Goal: Transaction & Acquisition: Obtain resource

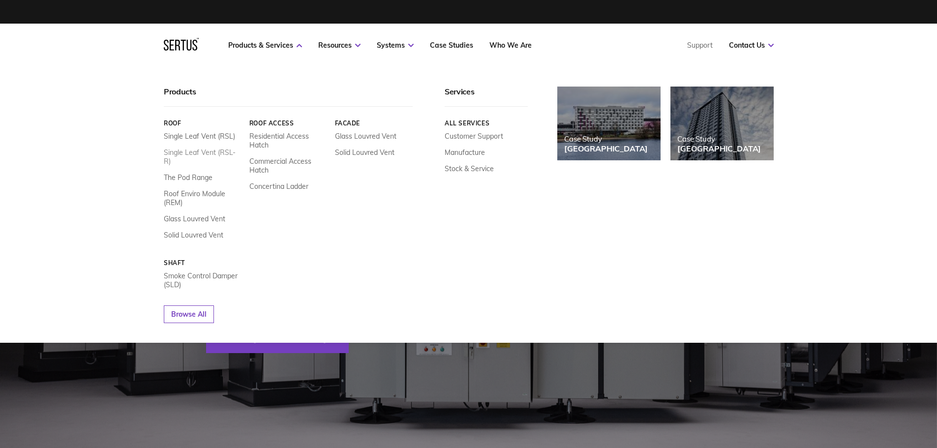
click at [203, 154] on link "Single Leaf Vent (RSL-R)" at bounding box center [203, 157] width 78 height 18
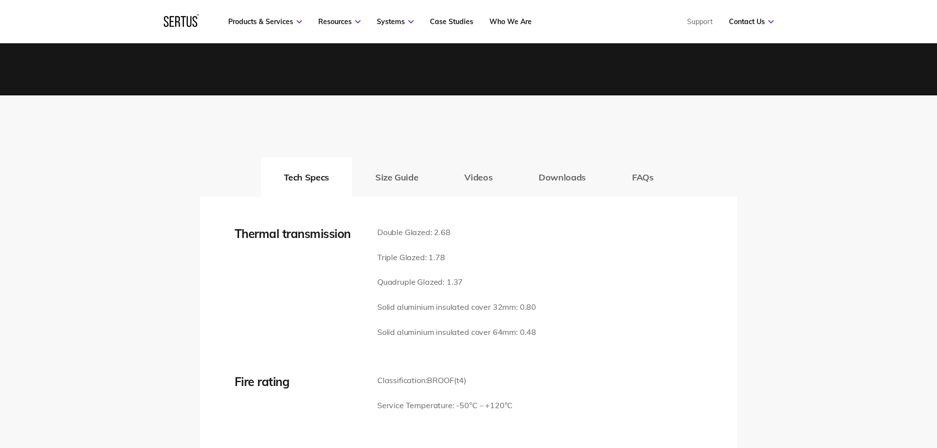
scroll to position [1293, 0]
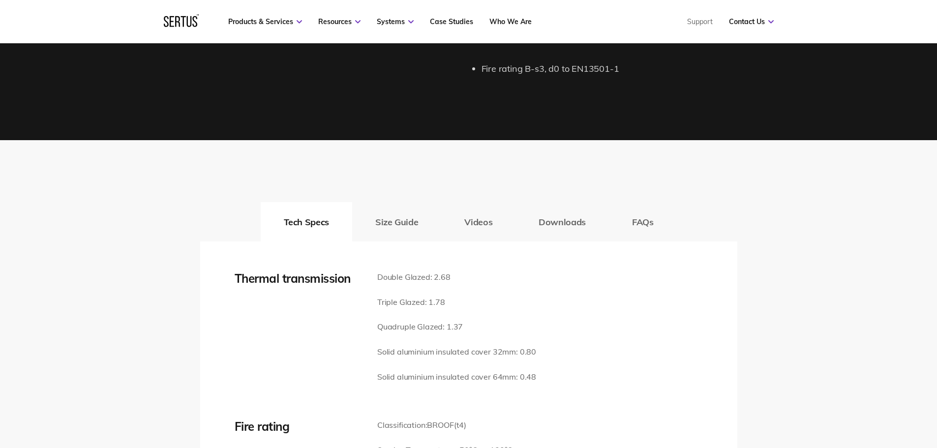
click at [562, 221] on button "Downloads" at bounding box center [561, 221] width 93 height 39
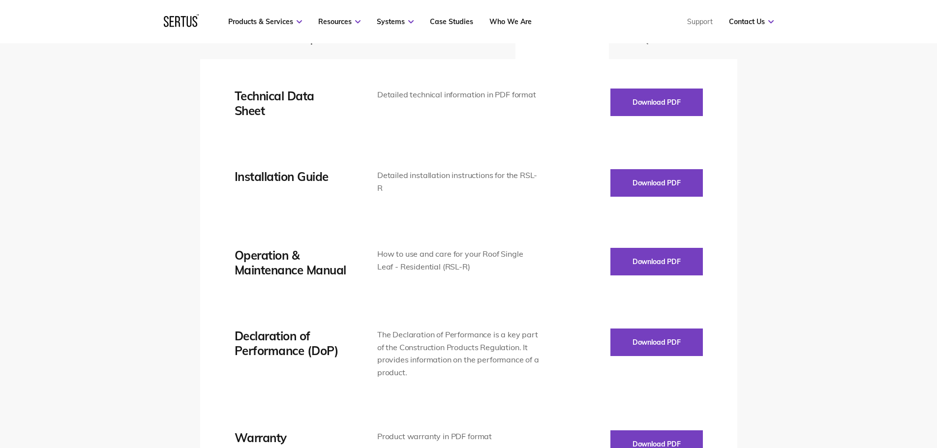
scroll to position [1490, 0]
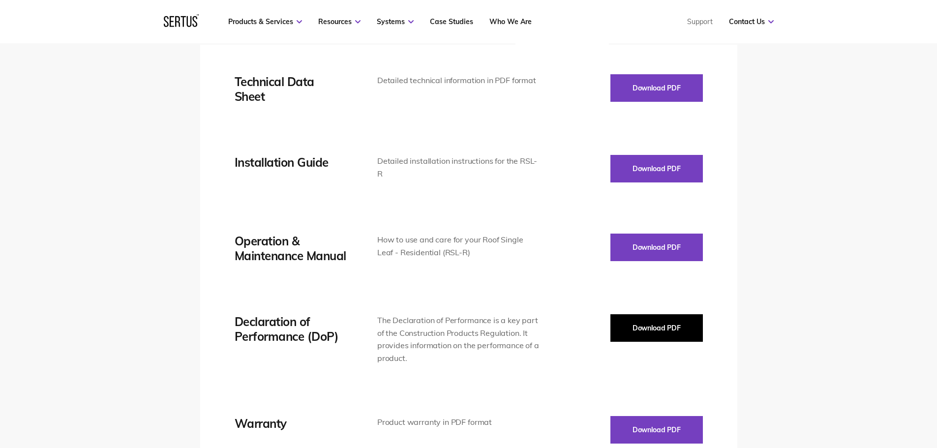
click at [647, 329] on button "Download PDF" at bounding box center [656, 328] width 92 height 28
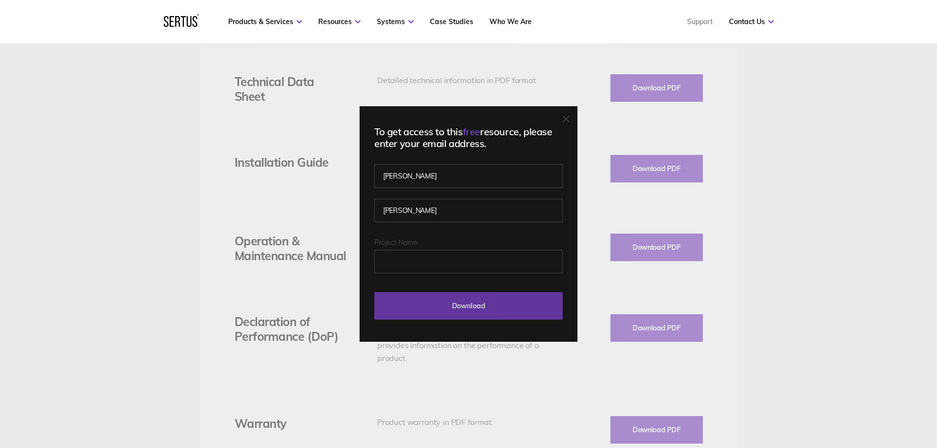
click at [476, 309] on input "Download" at bounding box center [468, 306] width 188 height 28
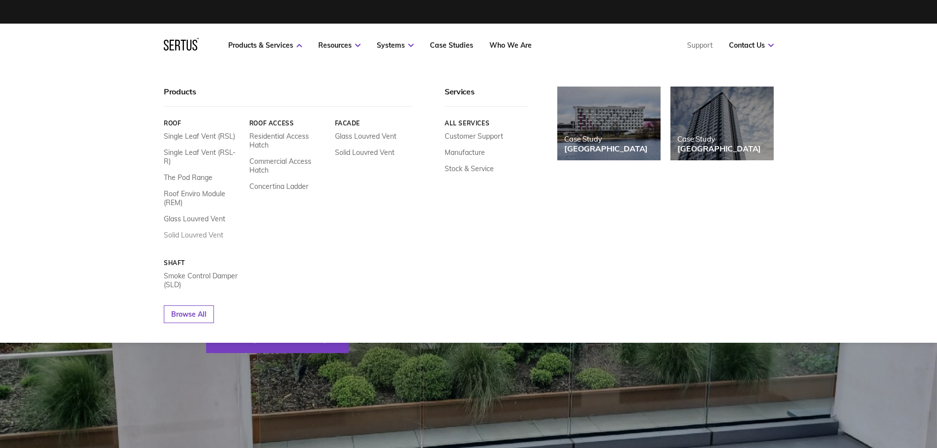
click at [215, 231] on link "Solid Louvred Vent" at bounding box center [193, 235] width 59 height 9
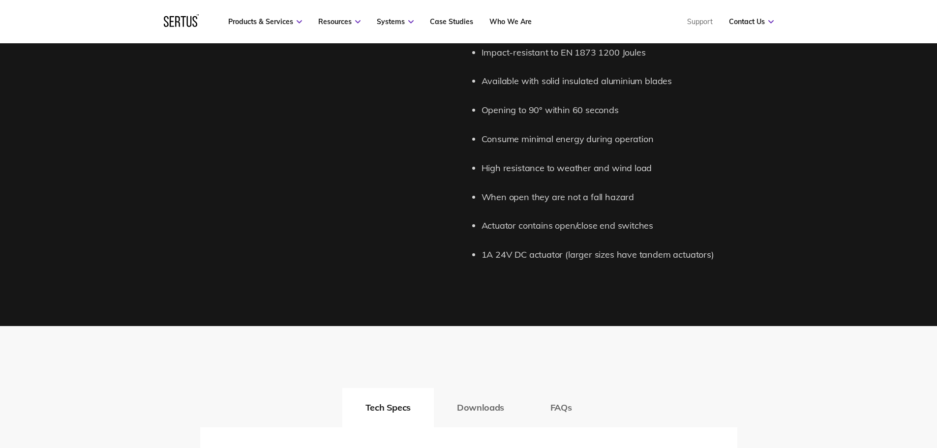
scroll to position [1278, 0]
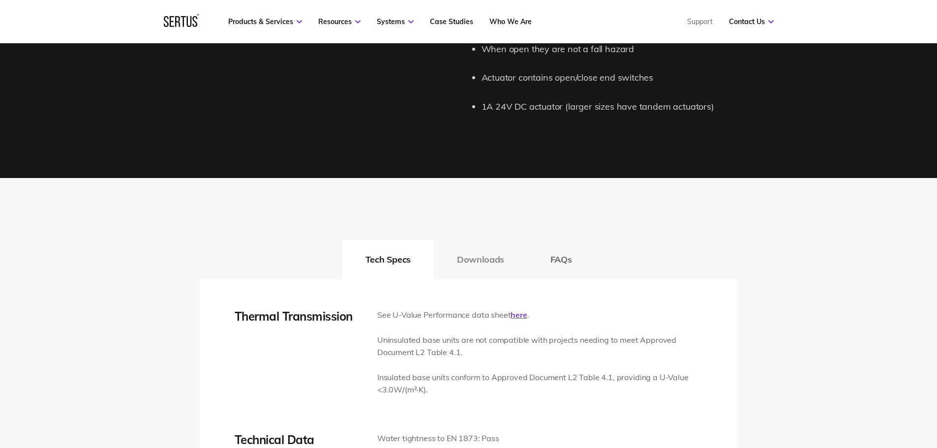
click at [462, 257] on button "Downloads" at bounding box center [480, 259] width 93 height 39
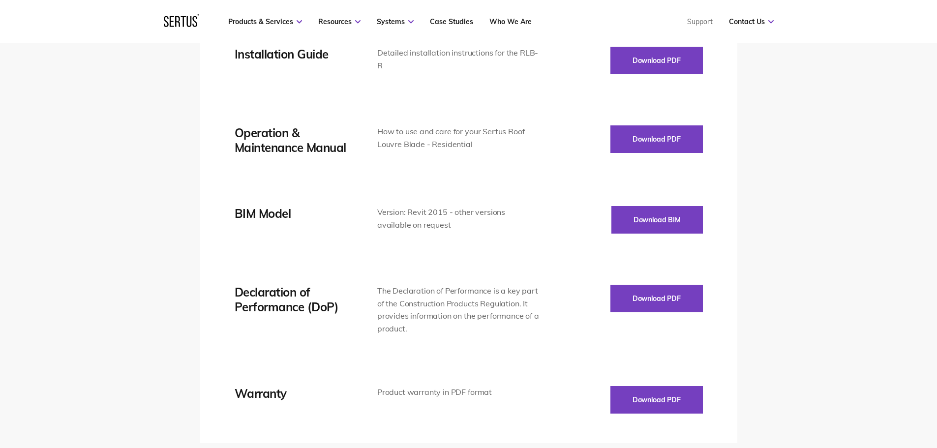
scroll to position [1721, 0]
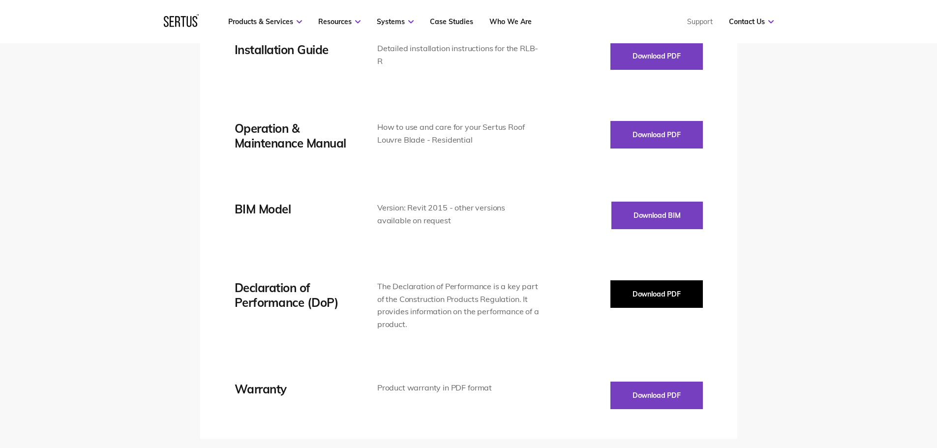
click at [655, 302] on button "Download PDF" at bounding box center [656, 294] width 92 height 28
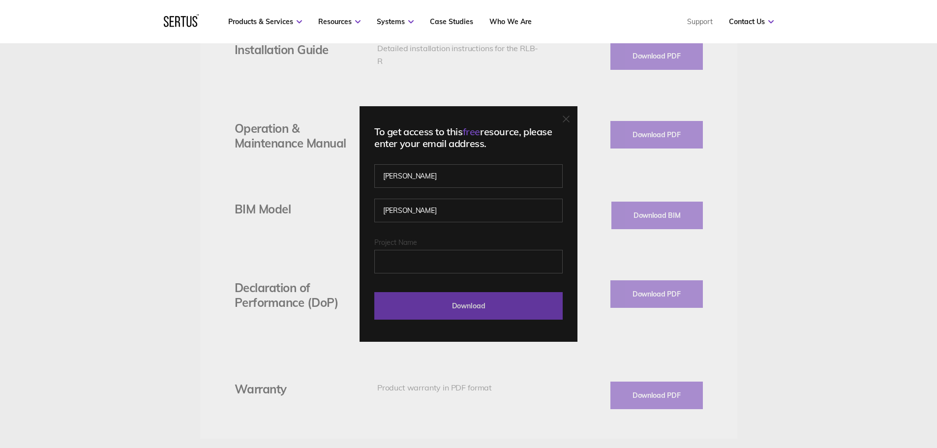
click at [474, 306] on input "Download" at bounding box center [468, 306] width 188 height 28
